Goal: Check status: Check status

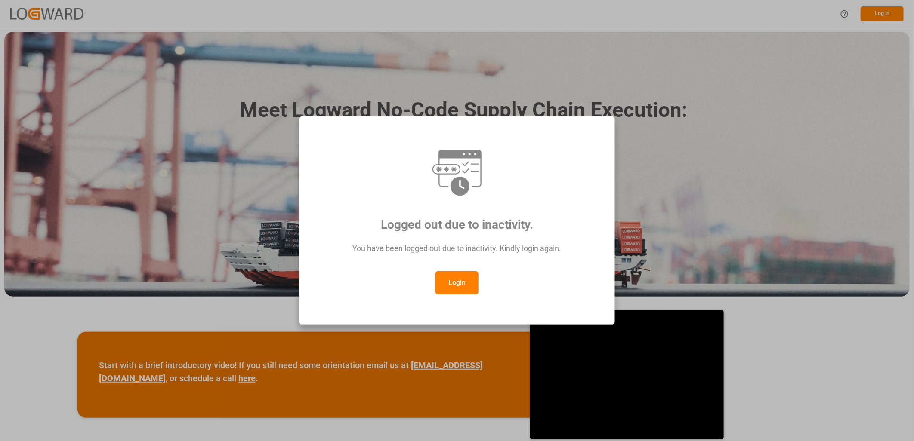
click at [454, 282] on button "Login" at bounding box center [456, 282] width 43 height 23
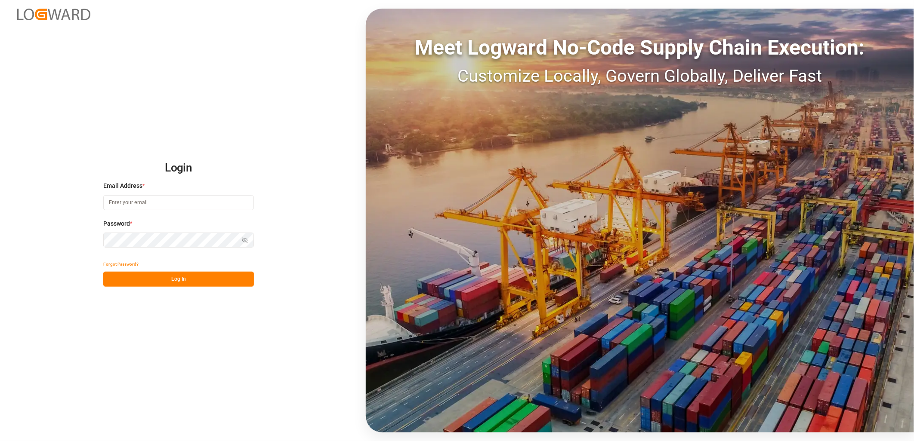
type input "[PERSON_NAME][EMAIL_ADDRESS][PERSON_NAME][DOMAIN_NAME]"
click at [175, 277] on button "Log In" at bounding box center [178, 279] width 151 height 15
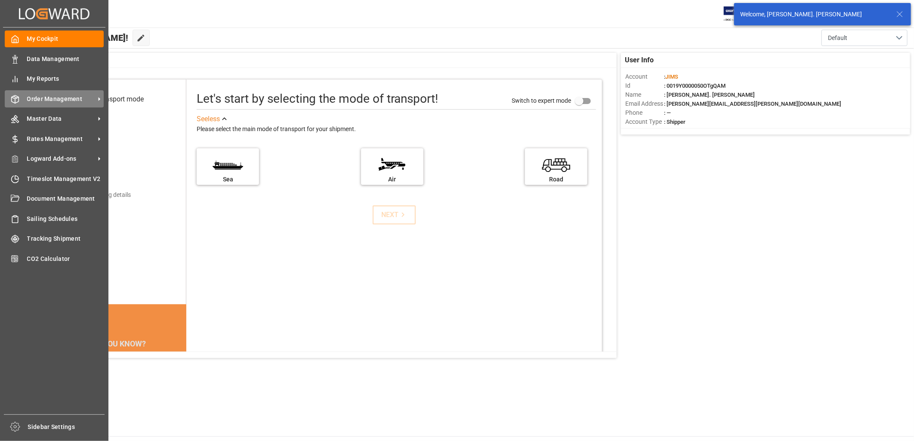
click at [44, 97] on span "Order Management" at bounding box center [61, 99] width 68 height 9
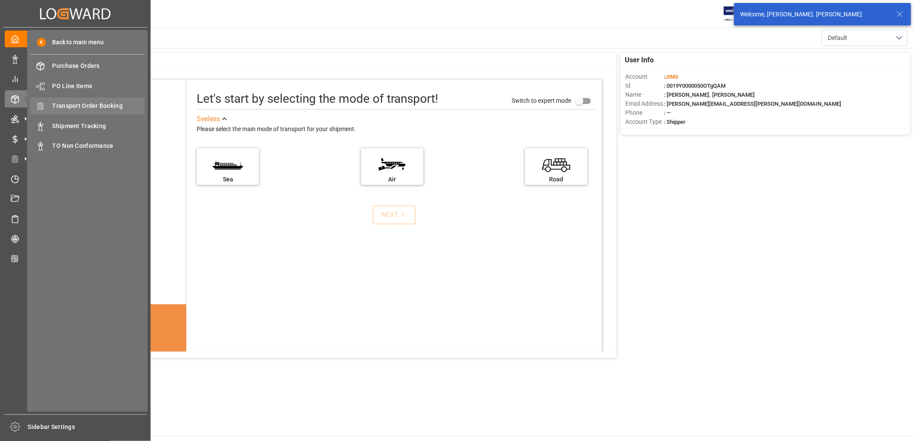
click at [96, 105] on span "Transport Order Booking" at bounding box center [98, 106] width 92 height 9
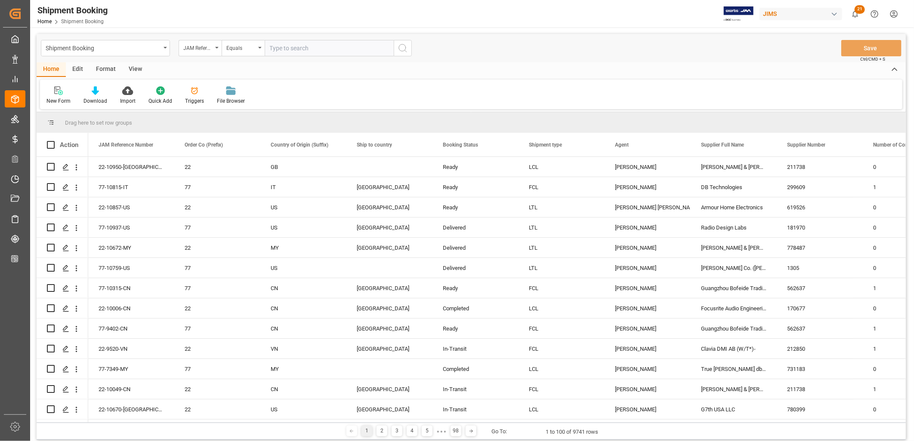
click at [277, 46] on input "text" at bounding box center [329, 48] width 129 height 16
type input "22-9371-ID"
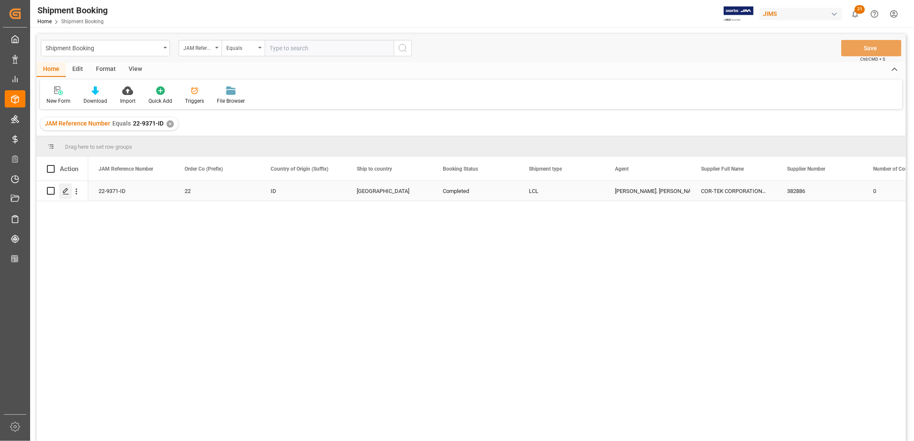
click at [67, 191] on icon "Press SPACE to select this row." at bounding box center [65, 191] width 7 height 7
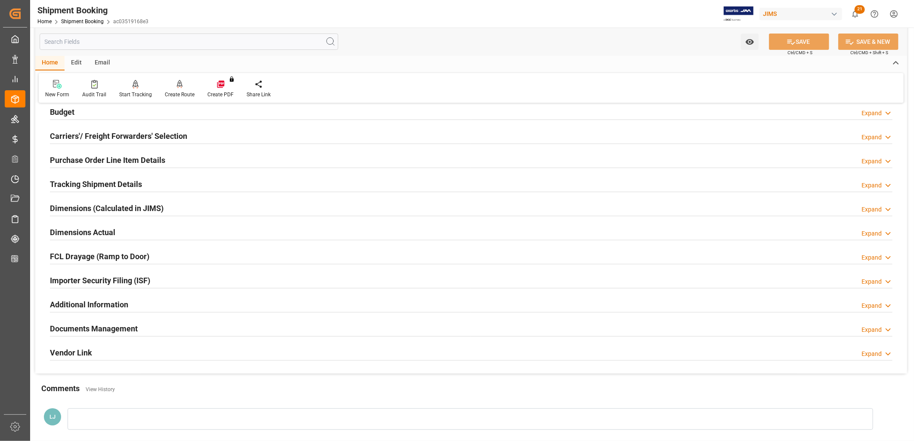
scroll to position [205, 0]
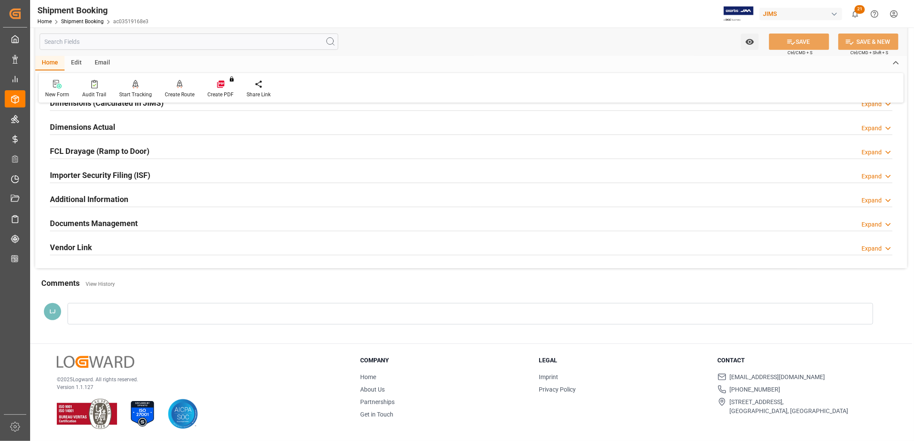
click at [124, 225] on h2 "Documents Management" at bounding box center [94, 224] width 88 height 12
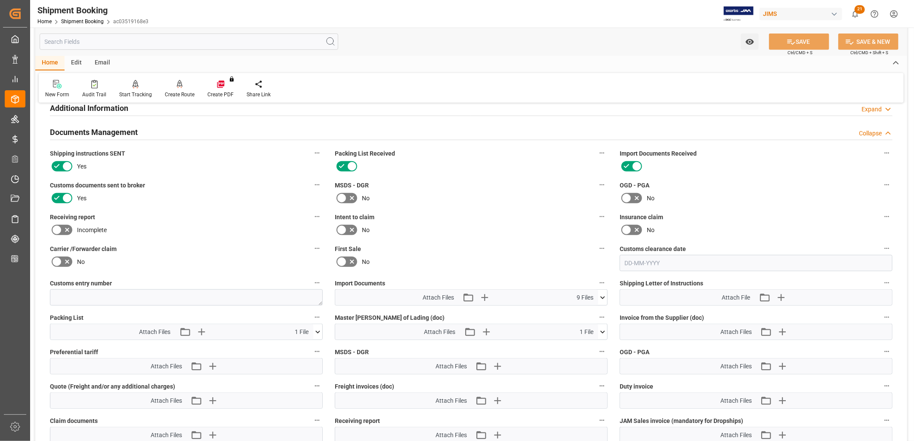
scroll to position [444, 0]
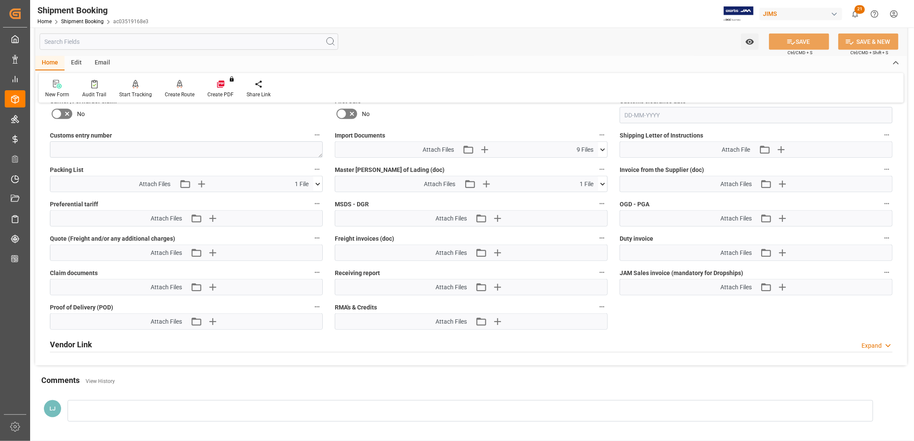
click at [601, 146] on icon at bounding box center [602, 149] width 9 height 9
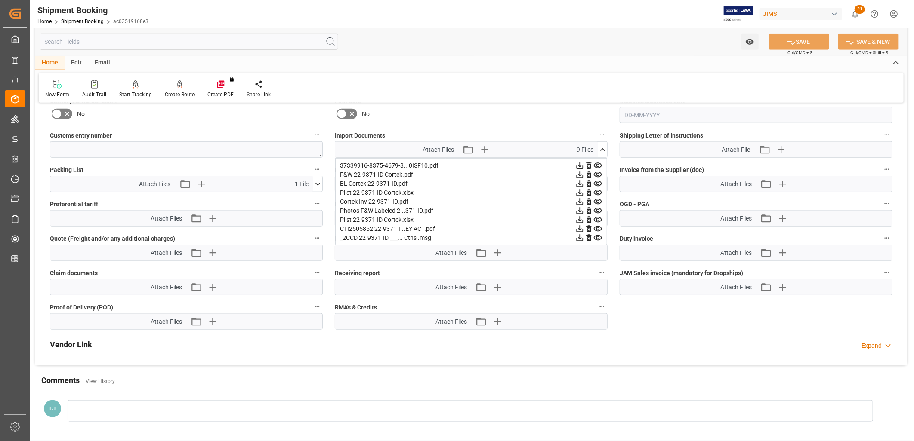
click at [579, 200] on icon at bounding box center [579, 202] width 7 height 7
